Goal: Book appointment/travel/reservation

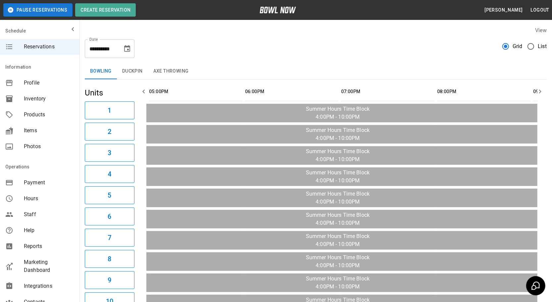
scroll to position [0, 177]
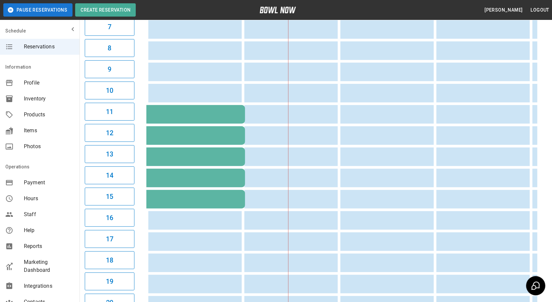
scroll to position [0, 3]
drag, startPoint x: 347, startPoint y: 106, endPoint x: 260, endPoint y: 109, distance: 87.2
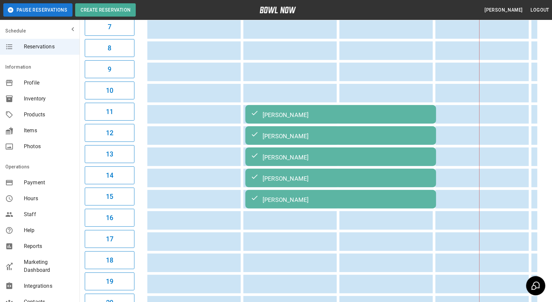
scroll to position [0, 0]
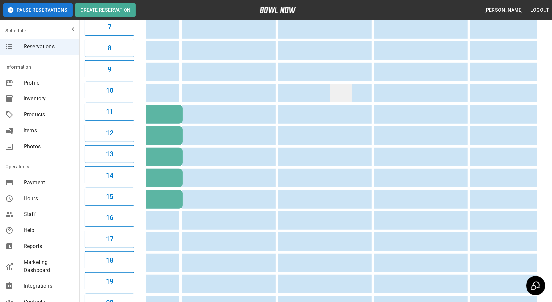
drag, startPoint x: 444, startPoint y: 90, endPoint x: 493, endPoint y: 85, distance: 49.9
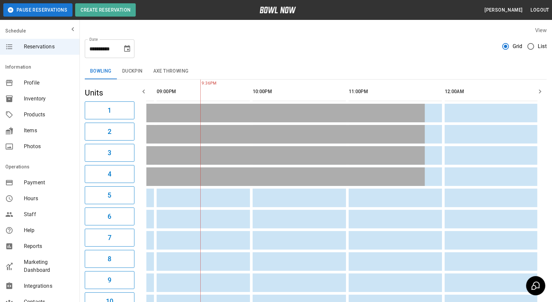
click at [333, 57] on div "**********" at bounding box center [316, 46] width 462 height 24
drag, startPoint x: 368, startPoint y: 60, endPoint x: 364, endPoint y: 60, distance: 4.0
